Goal: Task Accomplishment & Management: Use online tool/utility

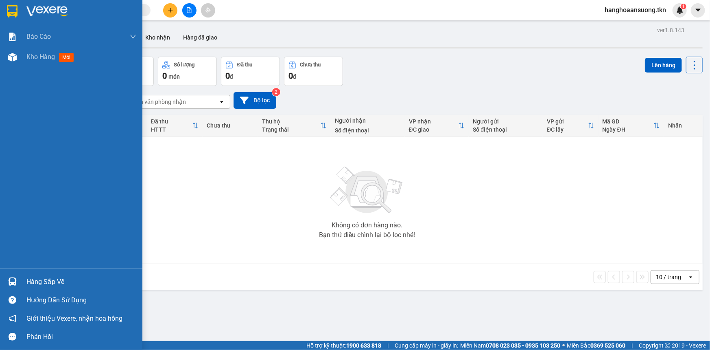
click at [15, 278] on img at bounding box center [12, 281] width 9 height 9
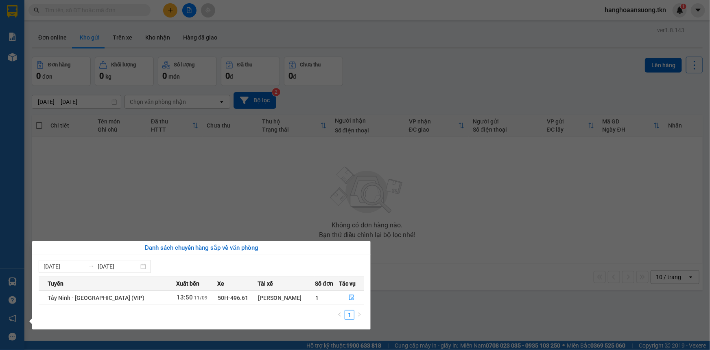
click at [128, 17] on section "Kết quả tìm kiếm ( 0 ) Bộ lọc No Data hanghoaansuong.tkn 1 Báo cáo Mẫu 1: Báo c…" at bounding box center [355, 175] width 710 height 350
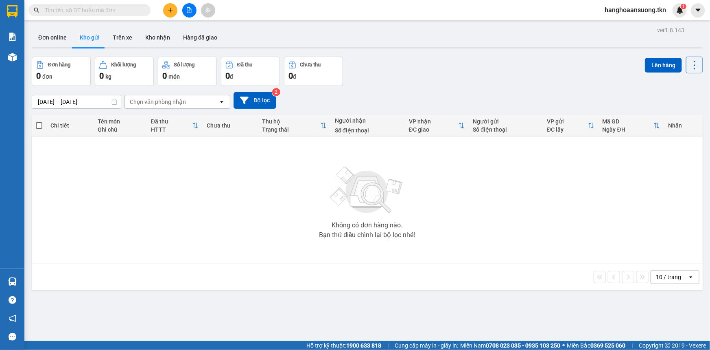
click at [127, 14] on input "text" at bounding box center [93, 10] width 96 height 9
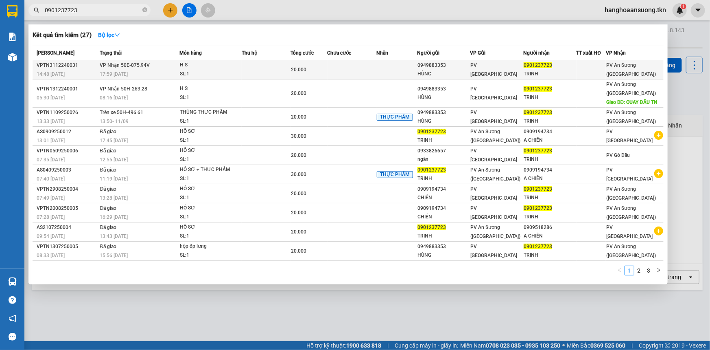
type input "0901237723"
click at [297, 76] on td "20.000" at bounding box center [309, 69] width 37 height 19
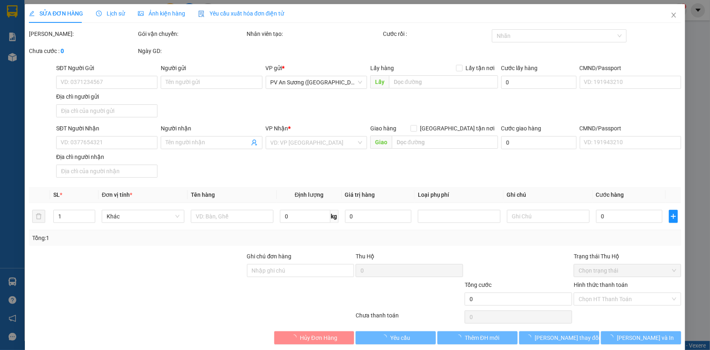
type input "0949883353"
type input "HÙNG"
type input "0901237723"
type input "TRINH"
type input "20.000"
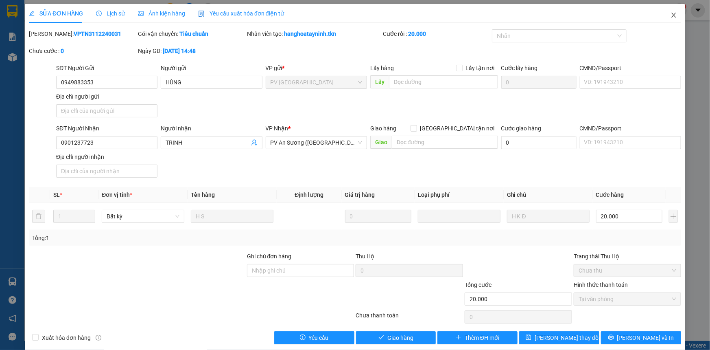
click at [672, 16] on icon "close" at bounding box center [674, 15] width 4 height 5
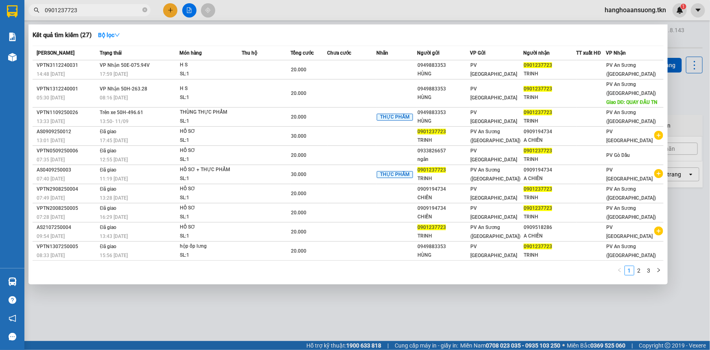
click at [107, 13] on input "0901237723" at bounding box center [93, 10] width 96 height 9
click at [158, 126] on div "13:50 [DATE]" at bounding box center [139, 121] width 79 height 9
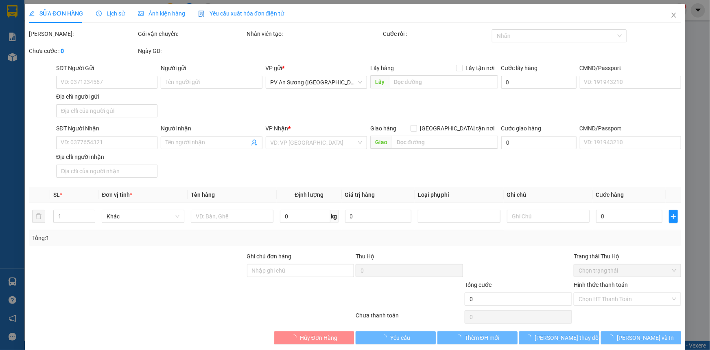
type input "0949883353"
type input "HÙNG"
type input "0901237723"
type input "TRINH"
type input "20.000"
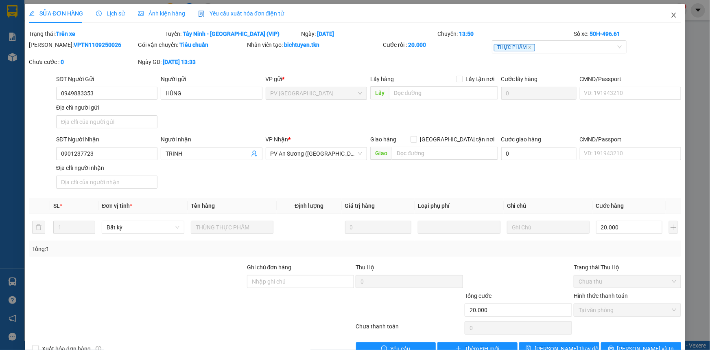
click at [671, 14] on icon "close" at bounding box center [674, 15] width 7 height 7
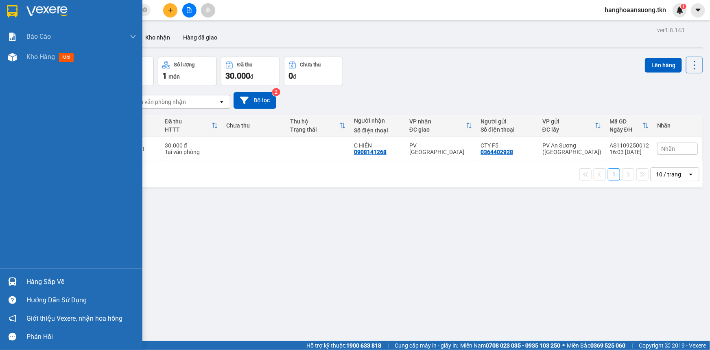
click at [28, 275] on div "Hàng sắp về" at bounding box center [71, 281] width 142 height 18
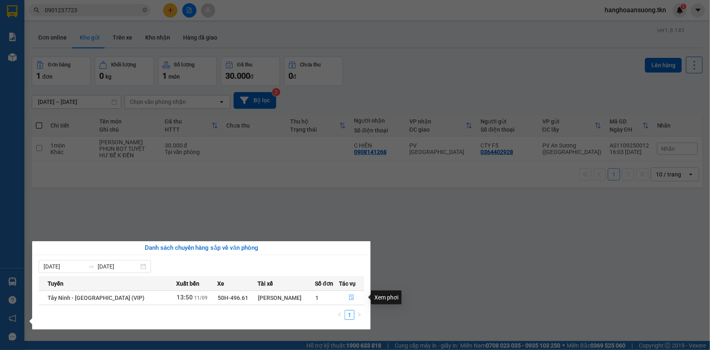
click at [351, 294] on button "button" at bounding box center [352, 297] width 24 height 13
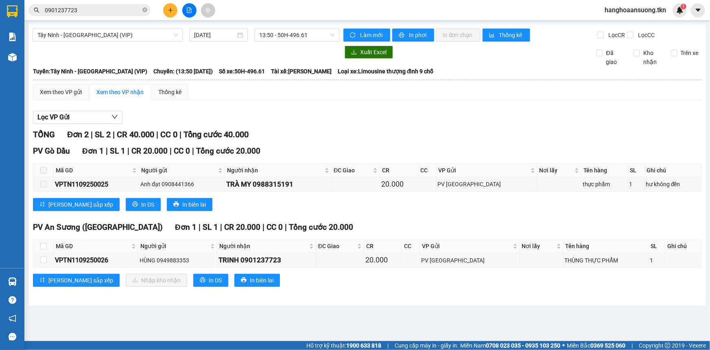
click at [50, 244] on th at bounding box center [43, 245] width 20 height 13
click at [42, 245] on input "checkbox" at bounding box center [43, 246] width 7 height 7
checkbox input "true"
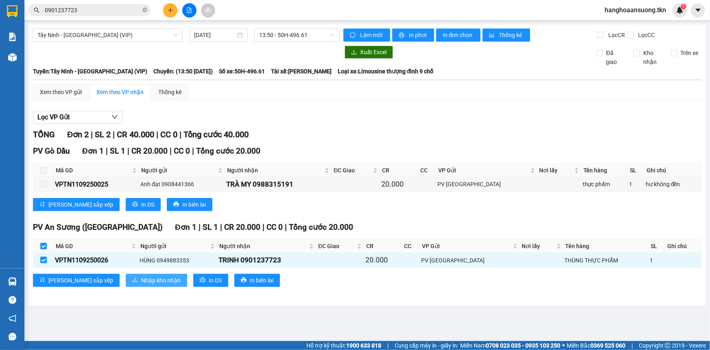
click at [141, 280] on span "Nhập kho nhận" at bounding box center [160, 280] width 39 height 9
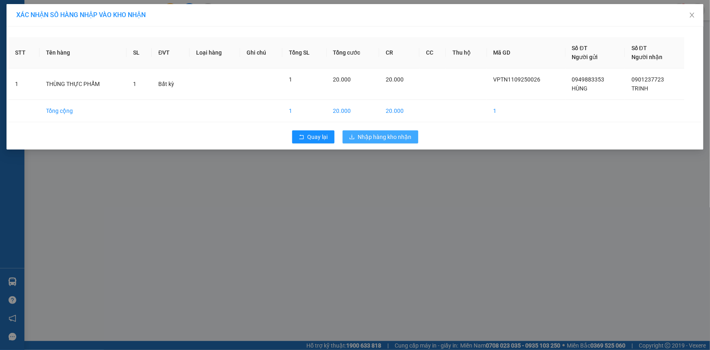
click at [373, 138] on span "Nhập hàng kho nhận" at bounding box center [385, 136] width 54 height 9
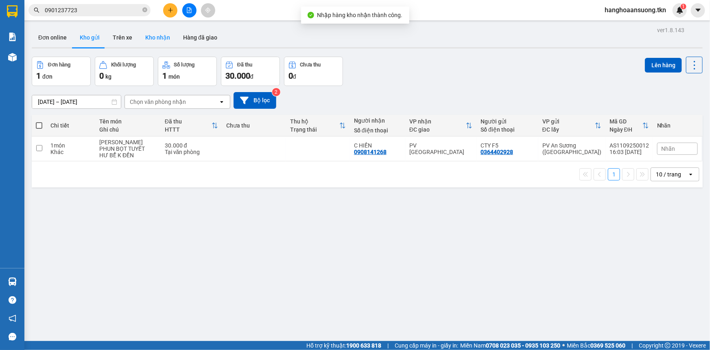
click at [159, 32] on button "Kho nhận" at bounding box center [158, 38] width 38 height 20
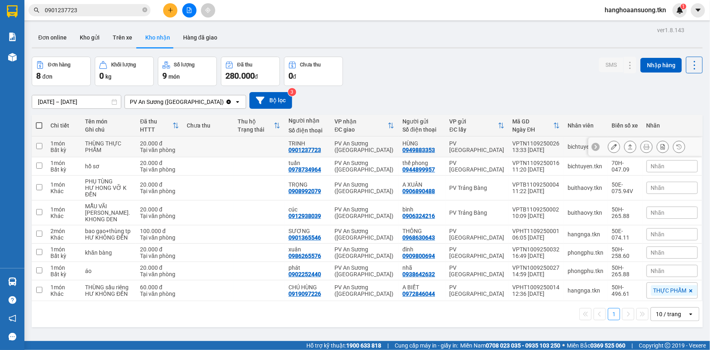
click at [140, 144] on div "20.000 đ" at bounding box center [159, 143] width 39 height 7
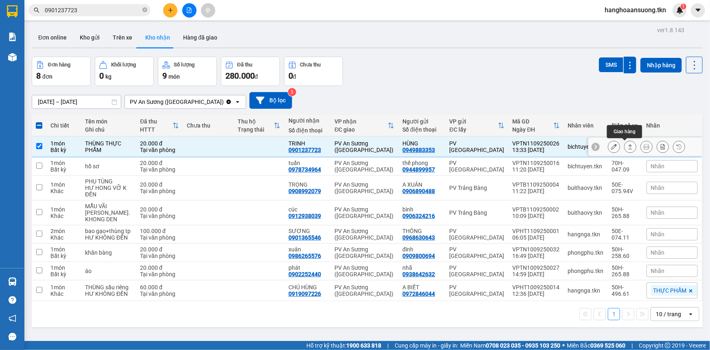
click at [625, 149] on button at bounding box center [630, 147] width 11 height 14
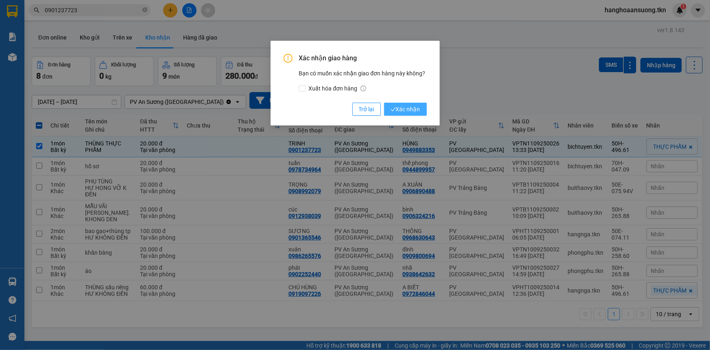
click at [406, 110] on span "Xác nhận" at bounding box center [406, 109] width 30 height 9
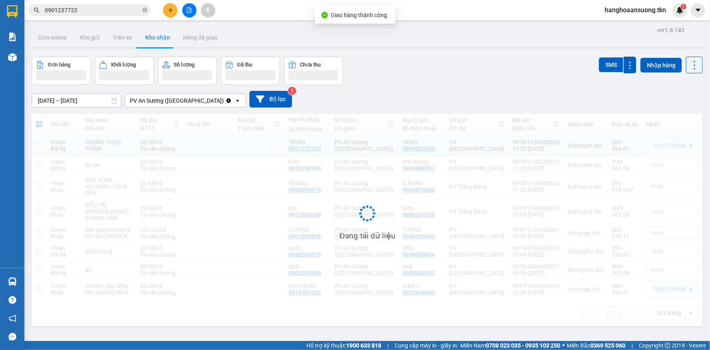
checkbox input "false"
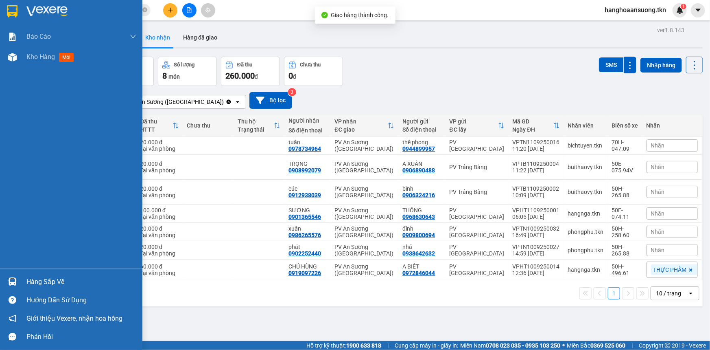
click at [13, 284] on img at bounding box center [12, 281] width 9 height 9
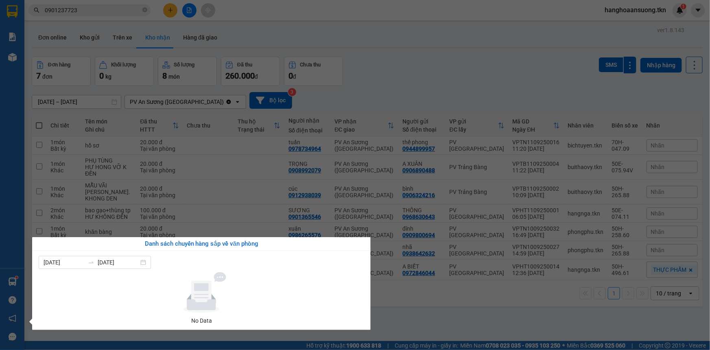
click at [215, 223] on section "Kết quả tìm kiếm ( 27 ) Bộ lọc Mã ĐH Trạng thái Món hàng Thu hộ Tổng cước Chưa …" at bounding box center [355, 175] width 710 height 350
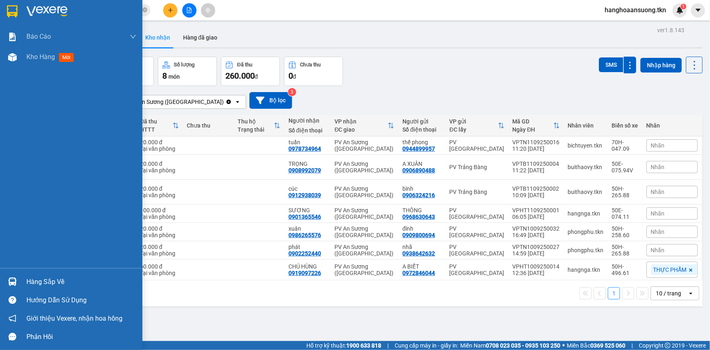
click at [7, 281] on div at bounding box center [12, 281] width 14 height 14
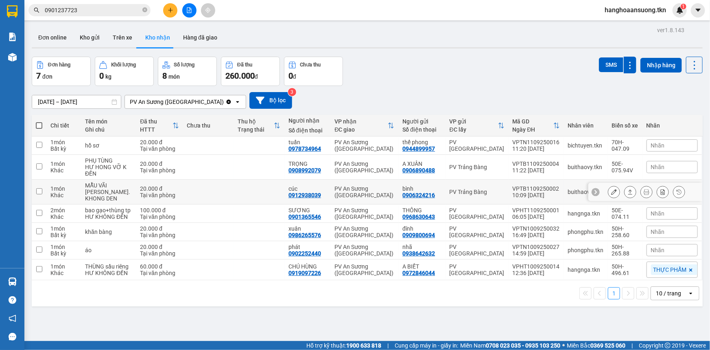
click at [180, 209] on section "Kết quả tìm kiếm ( 27 ) Bộ lọc Mã ĐH Trạng thái Món hàng Thu hộ Tổng cước Chưa …" at bounding box center [355, 175] width 710 height 350
click at [88, 10] on input "0901237723" at bounding box center [93, 10] width 96 height 9
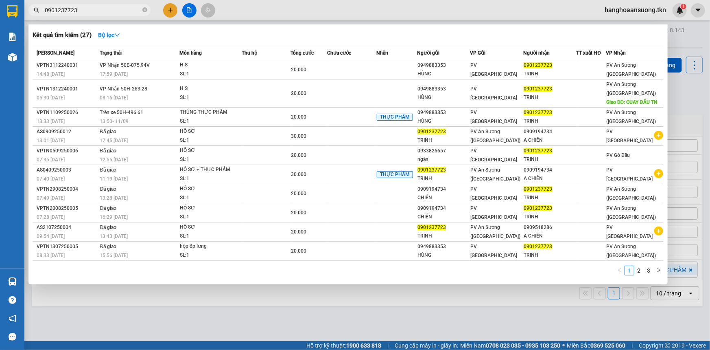
click at [106, 9] on input "0901237723" at bounding box center [93, 10] width 96 height 9
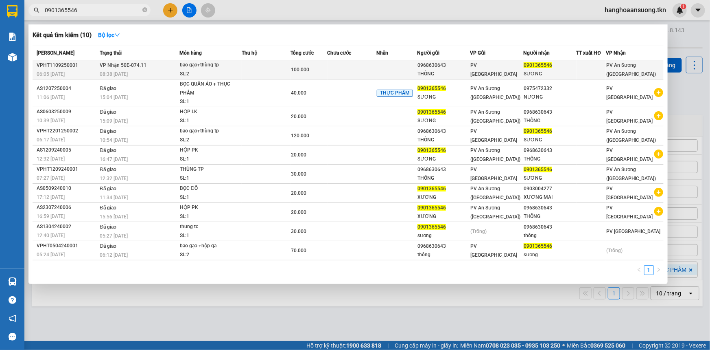
type input "0901365546"
click at [254, 65] on td at bounding box center [266, 69] width 49 height 19
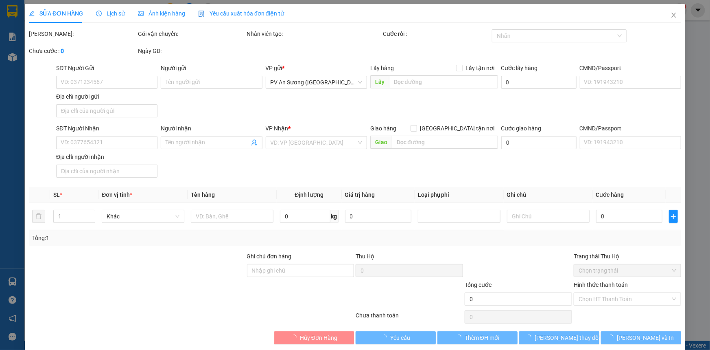
type input "0968630643"
type input "THÔNG"
type input "0901365546"
type input "SƯƠNG"
type input "100.000"
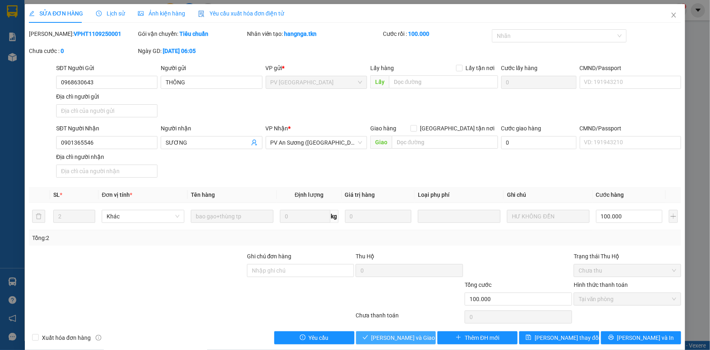
click at [396, 331] on button "[PERSON_NAME] và Giao hàng" at bounding box center [396, 337] width 80 height 13
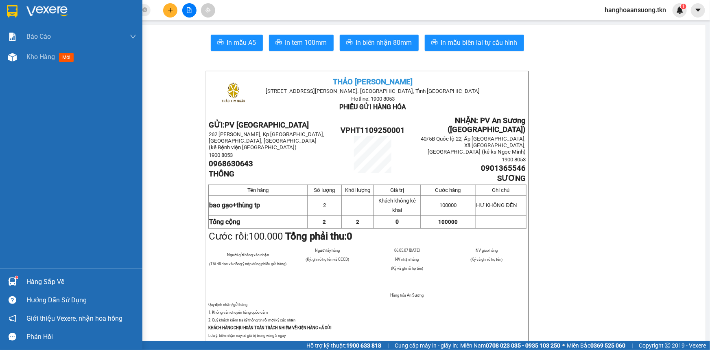
click at [18, 19] on div at bounding box center [71, 13] width 142 height 26
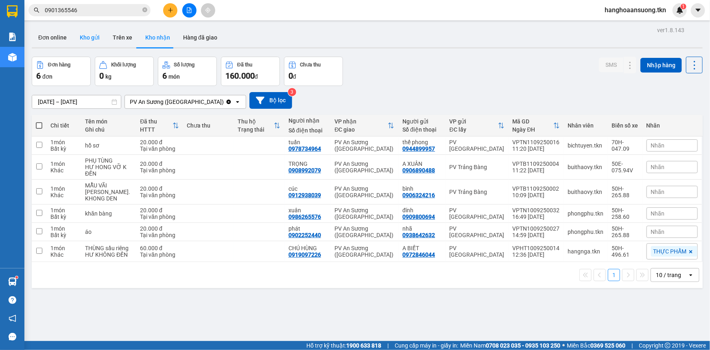
click at [88, 37] on button "Kho gửi" at bounding box center [89, 38] width 33 height 20
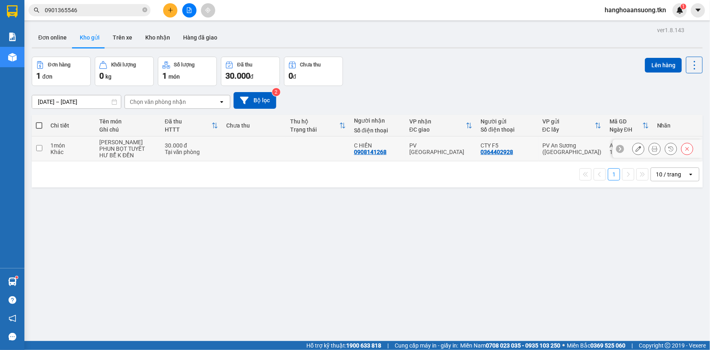
click at [72, 155] on div "Khác" at bounding box center [70, 152] width 41 height 7
checkbox input "true"
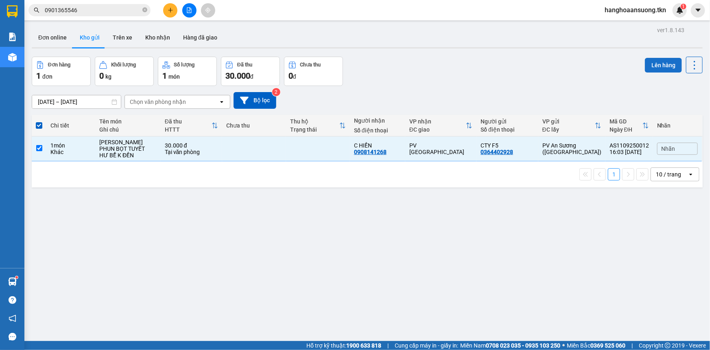
click at [651, 64] on button "Lên hàng" at bounding box center [663, 65] width 37 height 15
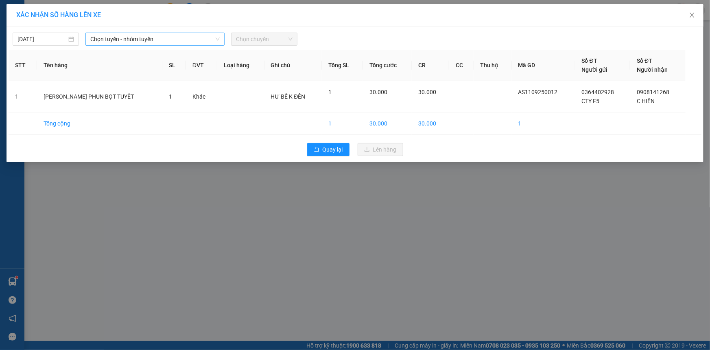
click at [183, 37] on span "Chọn tuyến - nhóm tuyến" at bounding box center [154, 39] width 129 height 12
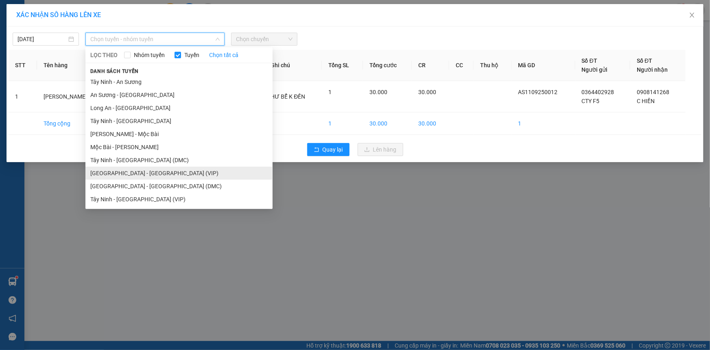
click at [115, 176] on li "[GEOGRAPHIC_DATA] - [GEOGRAPHIC_DATA] (VIP)" at bounding box center [178, 173] width 187 height 13
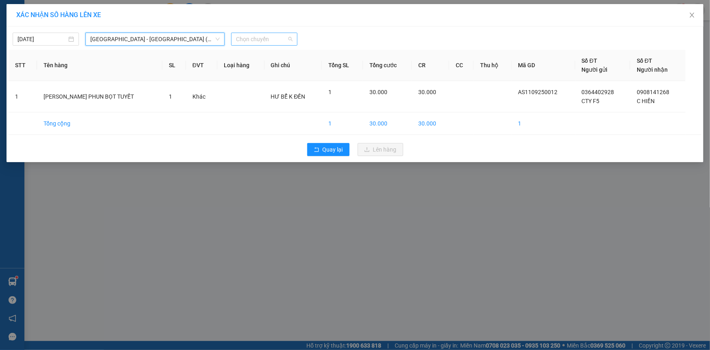
click at [252, 39] on span "Chọn chuyến" at bounding box center [264, 39] width 57 height 12
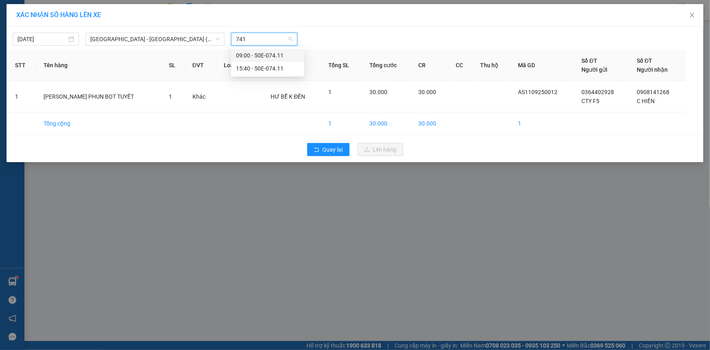
type input "7411"
click at [266, 71] on div "15:40 - 50E-074.11" at bounding box center [268, 68] width 64 height 9
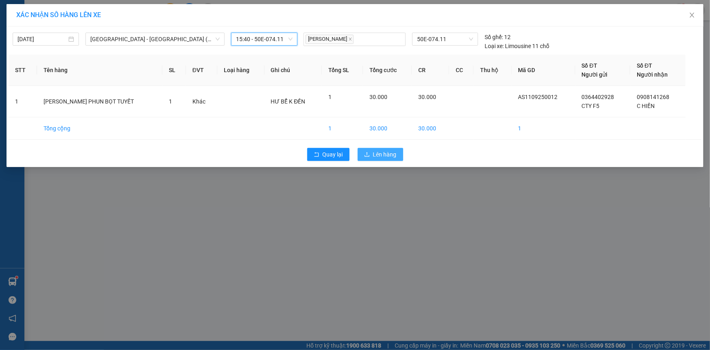
click at [373, 155] on span "Lên hàng" at bounding box center [385, 154] width 24 height 9
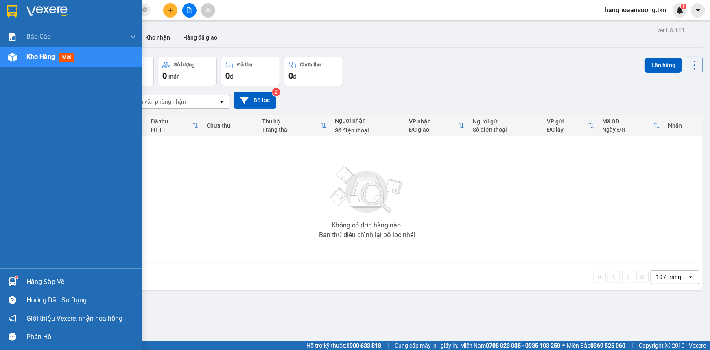
click at [23, 278] on div "Hàng sắp về" at bounding box center [71, 281] width 142 height 18
